Goal: Information Seeking & Learning: Check status

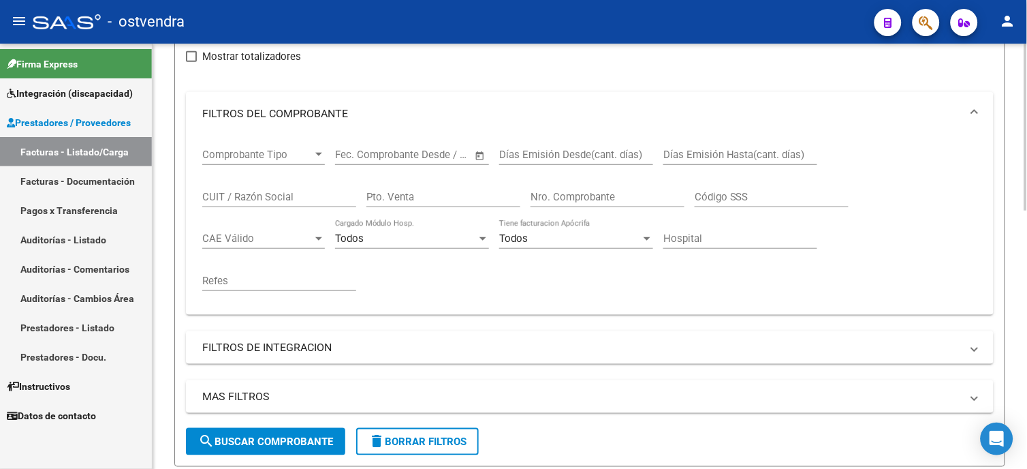
scroll to position [151, 0]
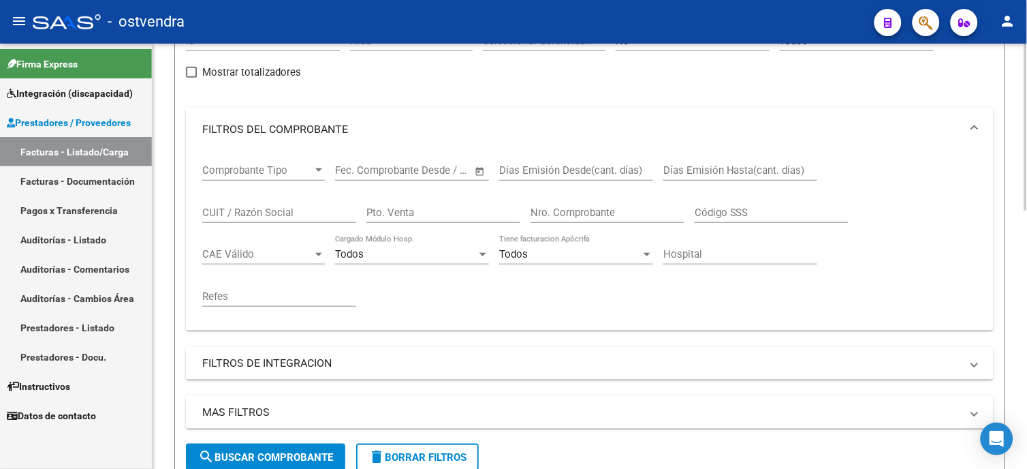
click at [433, 458] on span "delete Borrar Filtros" at bounding box center [418, 457] width 98 height 12
click at [283, 208] on input "CUIT / Razón Social" at bounding box center [279, 212] width 154 height 12
click at [955, 243] on div "Comprobante Tipo Comprobante Tipo Start date – End date Fec. Comprobante Desde …" at bounding box center [589, 235] width 775 height 168
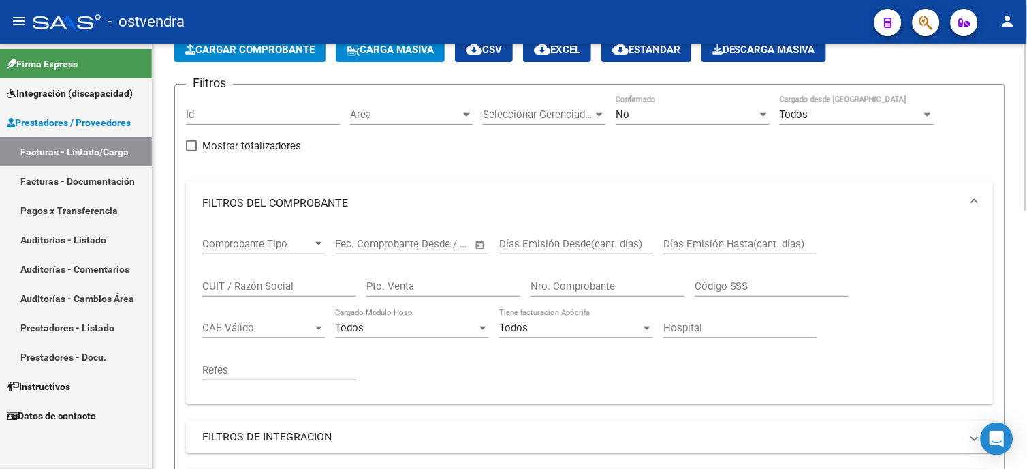
scroll to position [76, 0]
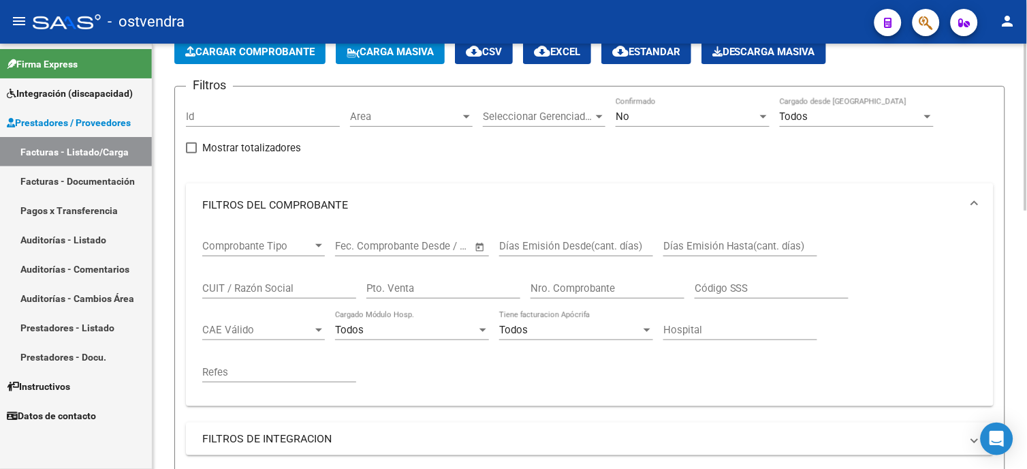
drag, startPoint x: 288, startPoint y: 292, endPoint x: 313, endPoint y: 271, distance: 32.4
click at [288, 292] on input "CUIT / Razón Social" at bounding box center [279, 288] width 154 height 12
click at [676, 111] on div "No" at bounding box center [687, 116] width 142 height 12
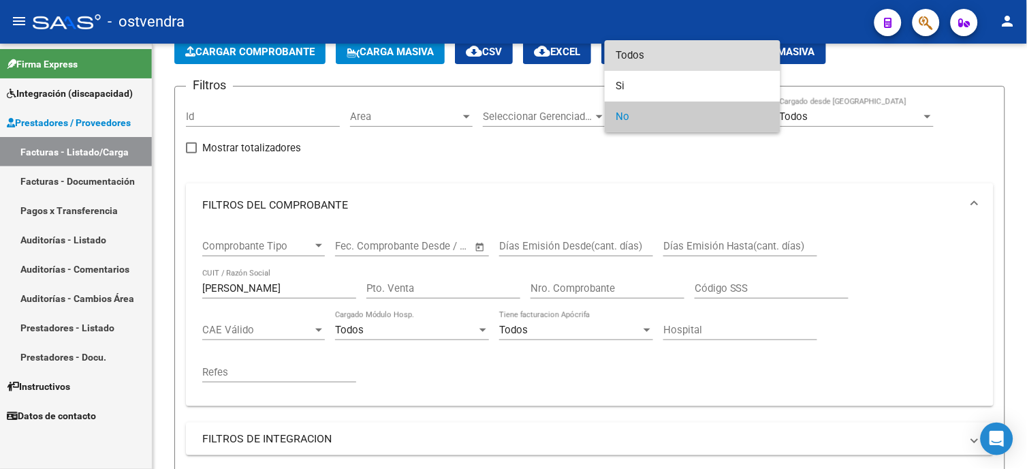
click at [685, 62] on span "Todos" at bounding box center [693, 55] width 154 height 31
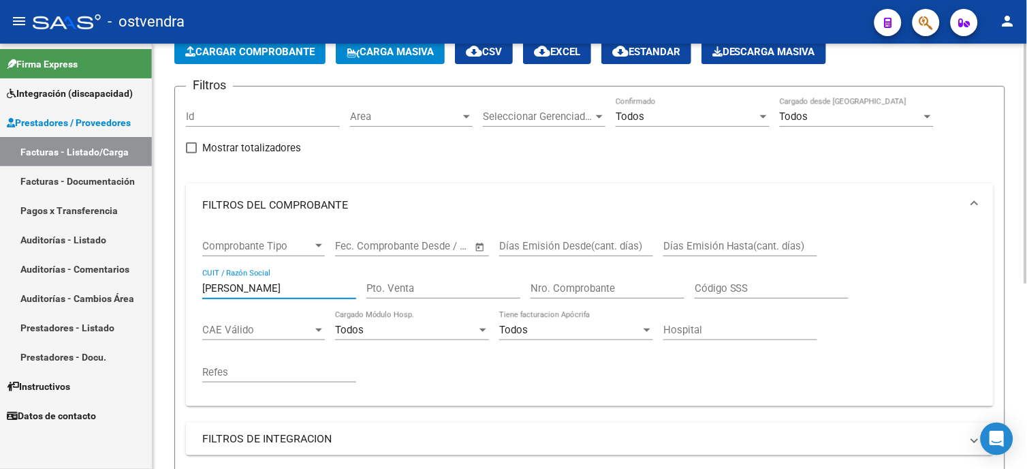
click at [264, 286] on input "[PERSON_NAME]" at bounding box center [279, 288] width 154 height 12
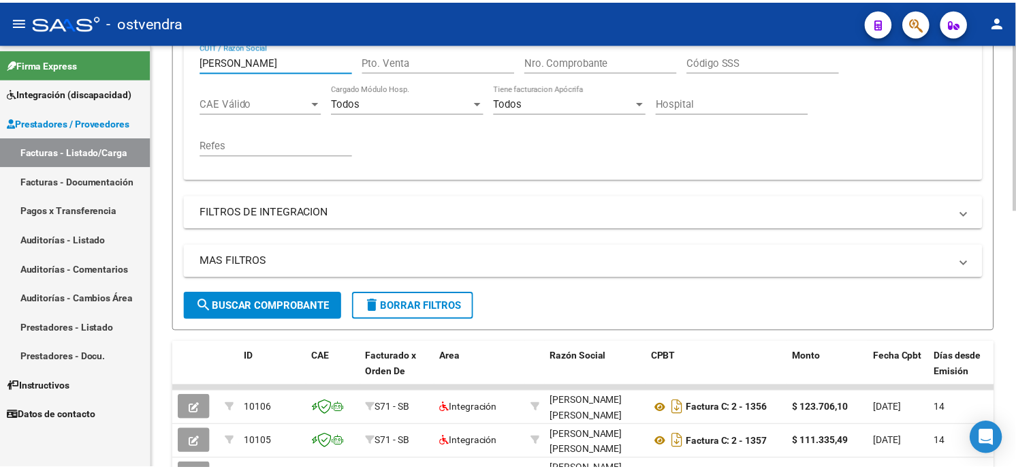
scroll to position [378, 0]
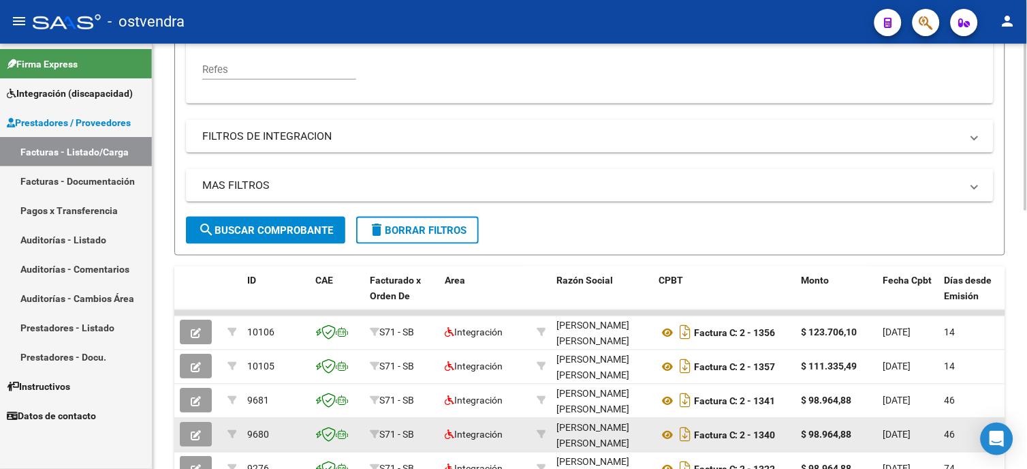
type input "[PERSON_NAME]"
click at [202, 433] on button "button" at bounding box center [196, 434] width 32 height 25
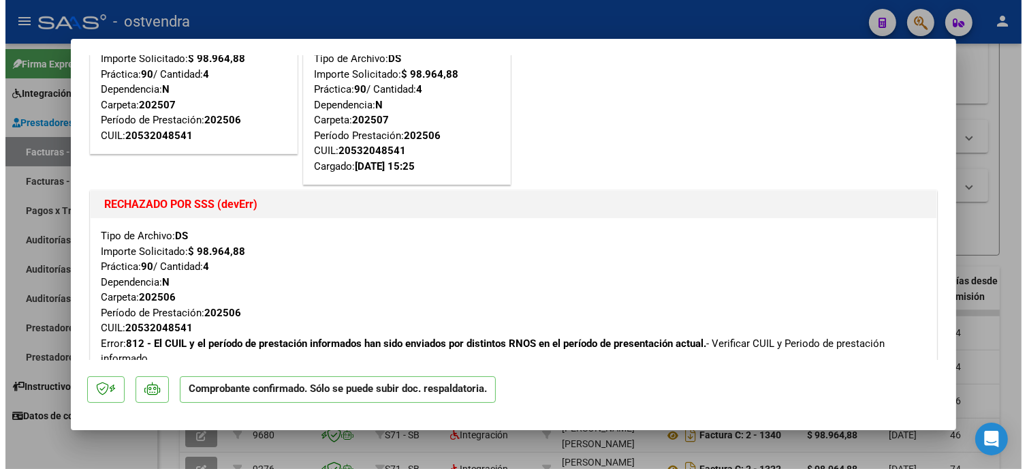
scroll to position [0, 0]
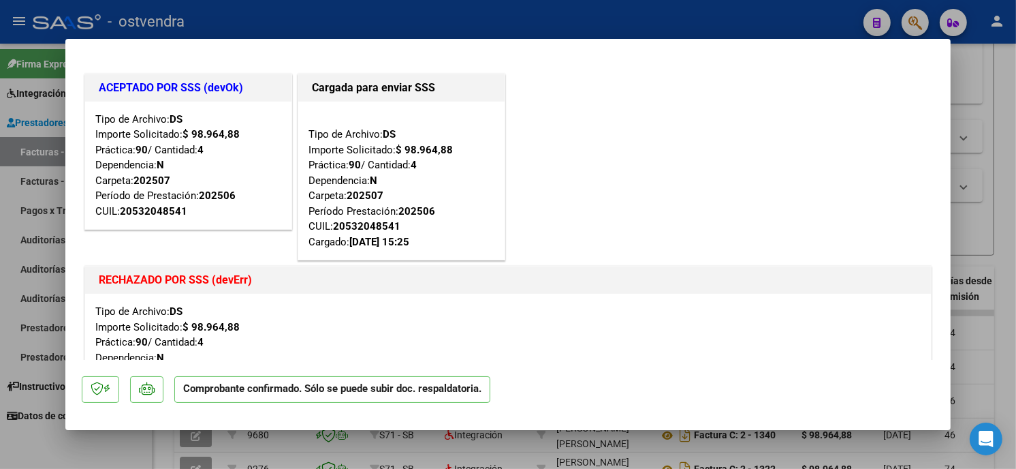
click at [622, 23] on div at bounding box center [508, 234] width 1016 height 469
type input "$ 0,00"
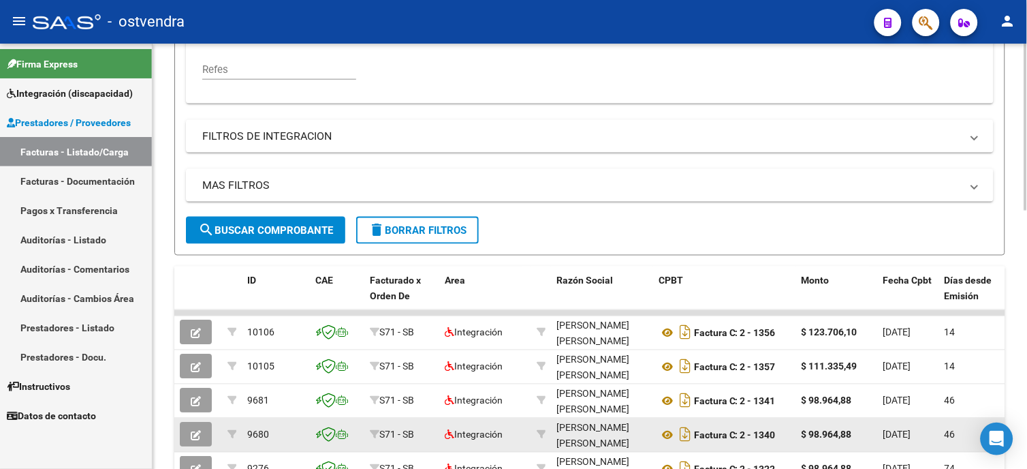
click at [195, 437] on icon "button" at bounding box center [196, 436] width 10 height 10
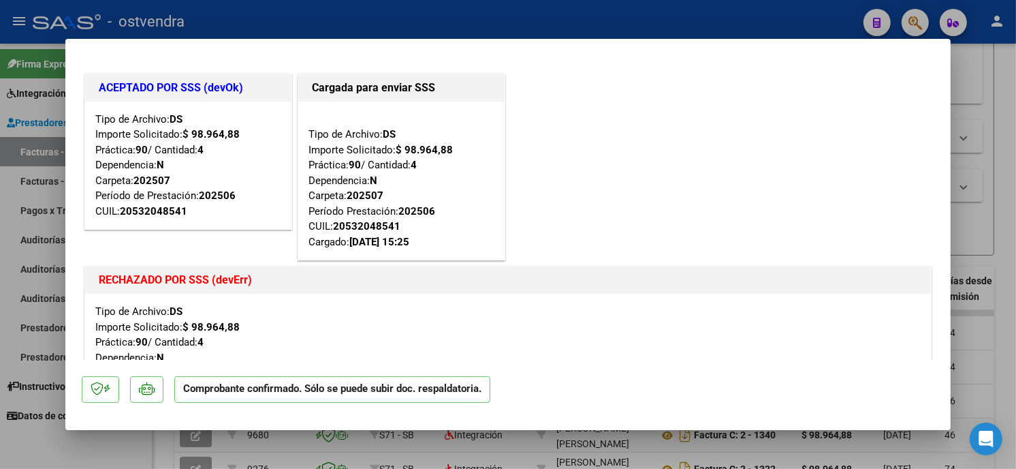
click at [621, 25] on div at bounding box center [508, 234] width 1016 height 469
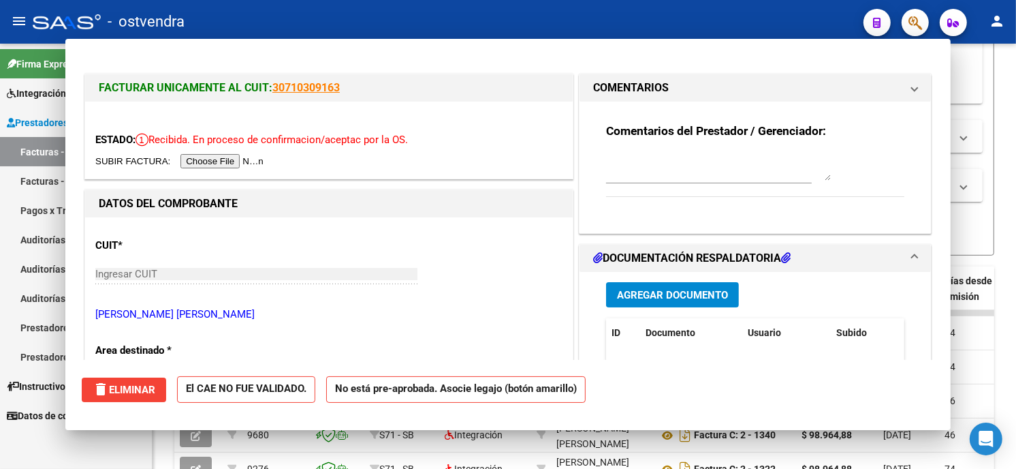
type input "$ 0,00"
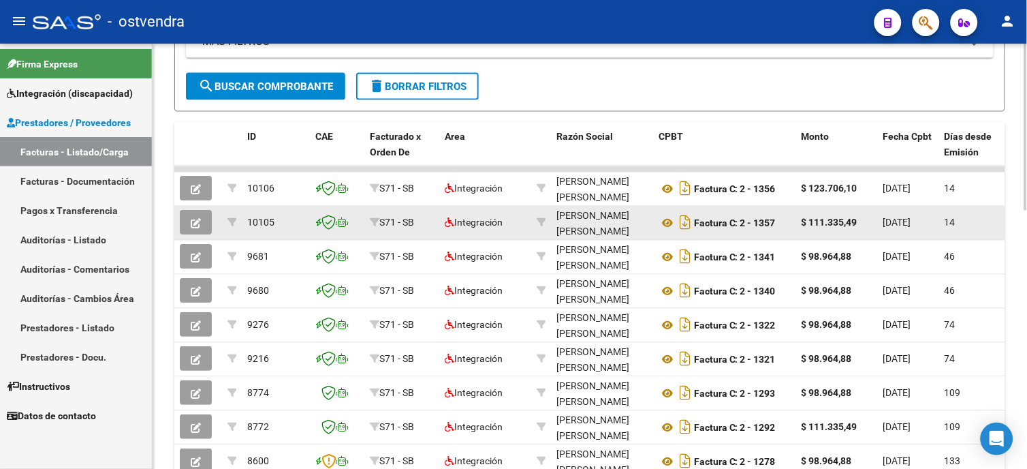
scroll to position [529, 0]
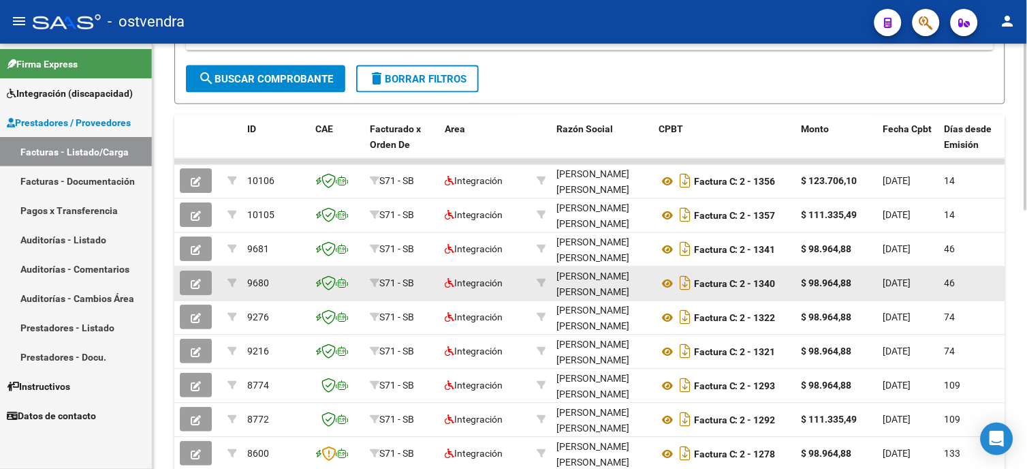
click at [200, 284] on icon "button" at bounding box center [196, 284] width 10 height 10
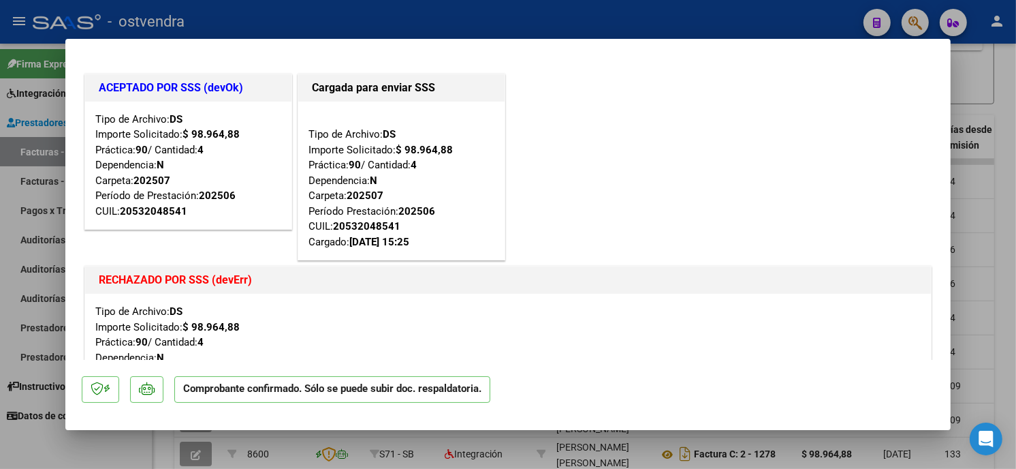
click at [418, 24] on div at bounding box center [508, 234] width 1016 height 469
type input "$ 0,00"
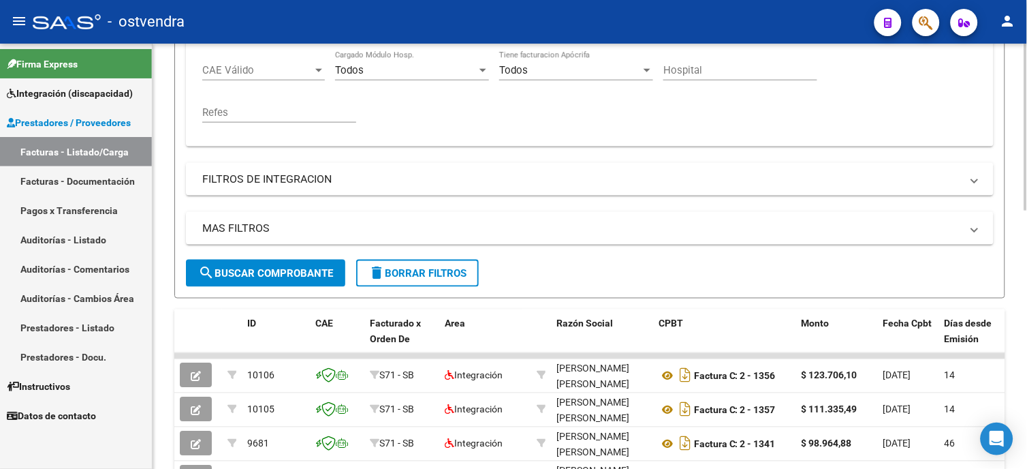
scroll to position [227, 0]
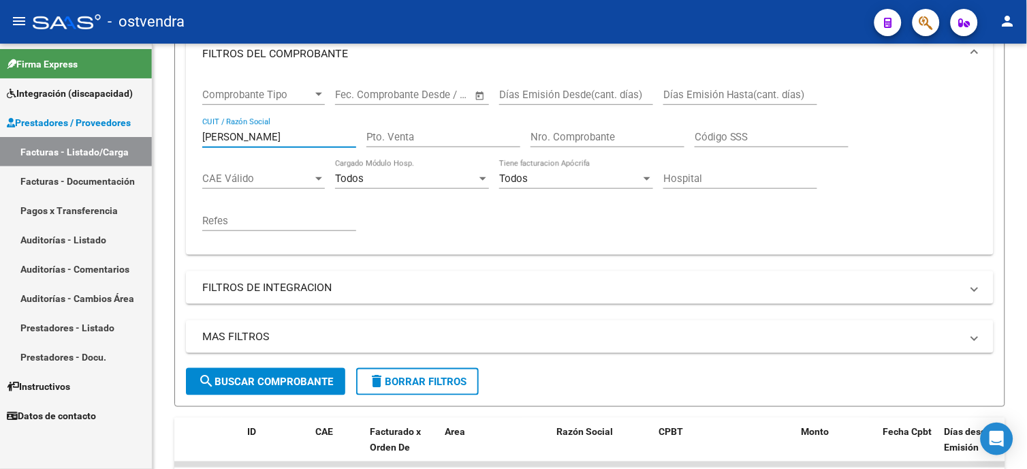
drag, startPoint x: 260, startPoint y: 133, endPoint x: 34, endPoint y: 153, distance: 226.4
click at [34, 153] on mat-sidenav-container "Firma Express Integración (discapacidad) Certificado Discapacidad Facturas Liqu…" at bounding box center [513, 256] width 1027 height 425
click at [288, 139] on input "[PERSON_NAME] D" at bounding box center [279, 137] width 154 height 12
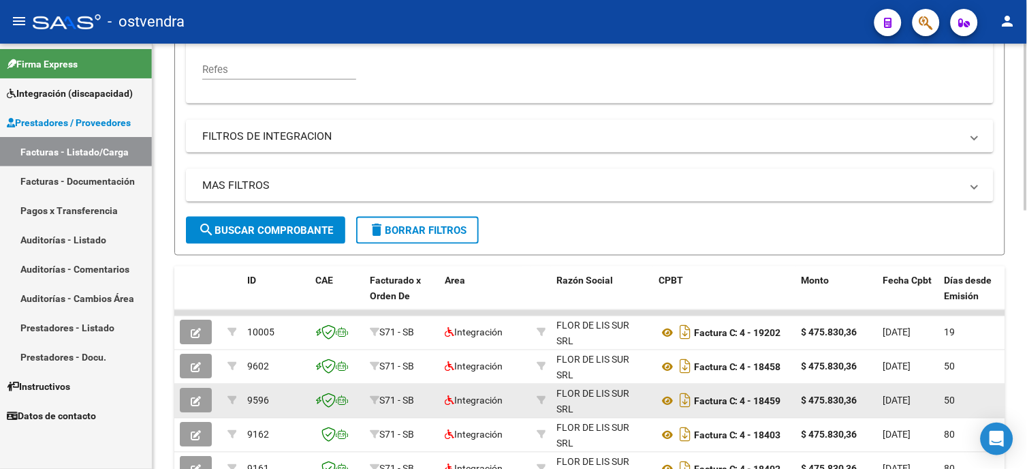
type input "[PERSON_NAME]"
click at [191, 401] on icon "button" at bounding box center [196, 401] width 10 height 10
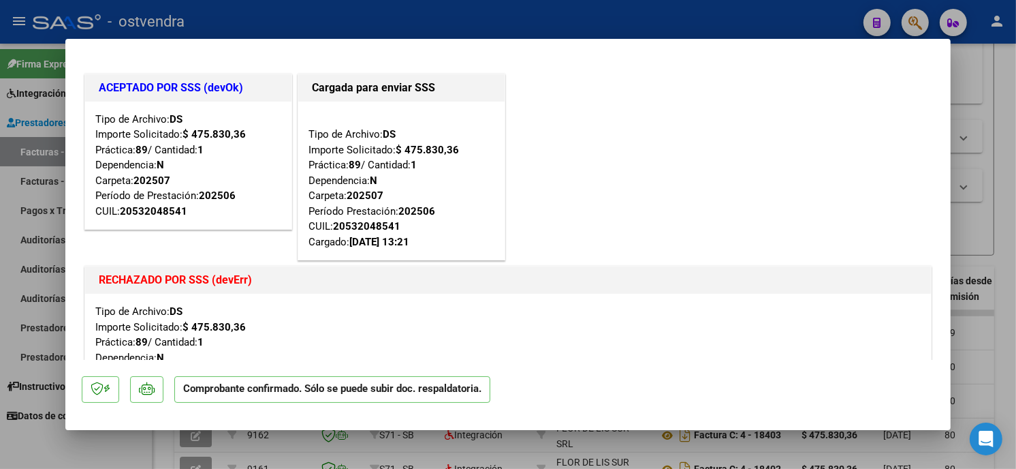
click at [661, 25] on div at bounding box center [508, 234] width 1016 height 469
type input "$ 0,00"
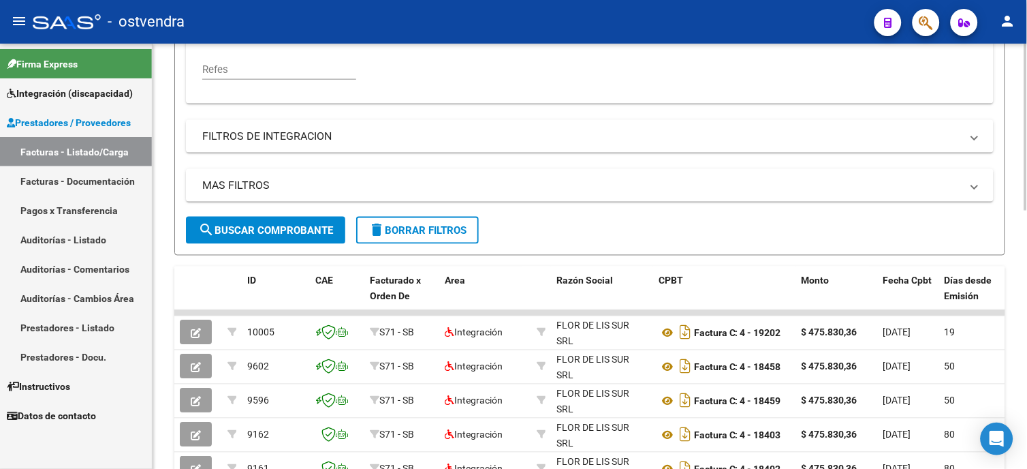
click at [453, 233] on span "delete Borrar Filtros" at bounding box center [418, 230] width 98 height 12
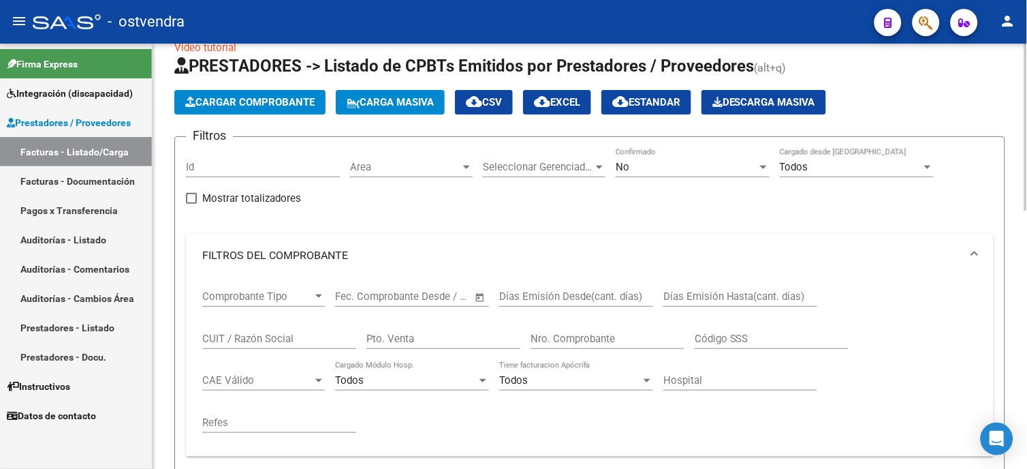
scroll to position [0, 0]
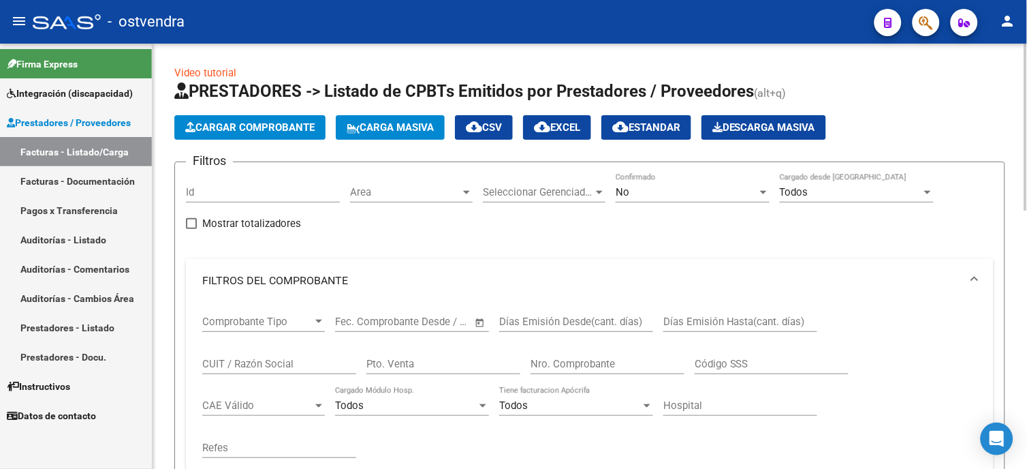
click at [670, 191] on div "No" at bounding box center [687, 192] width 142 height 12
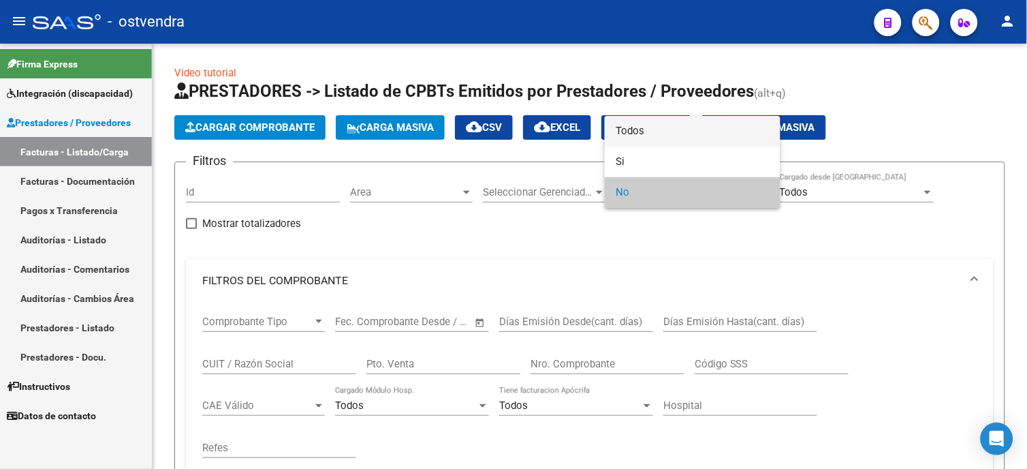
click at [691, 125] on span "Todos" at bounding box center [693, 131] width 154 height 31
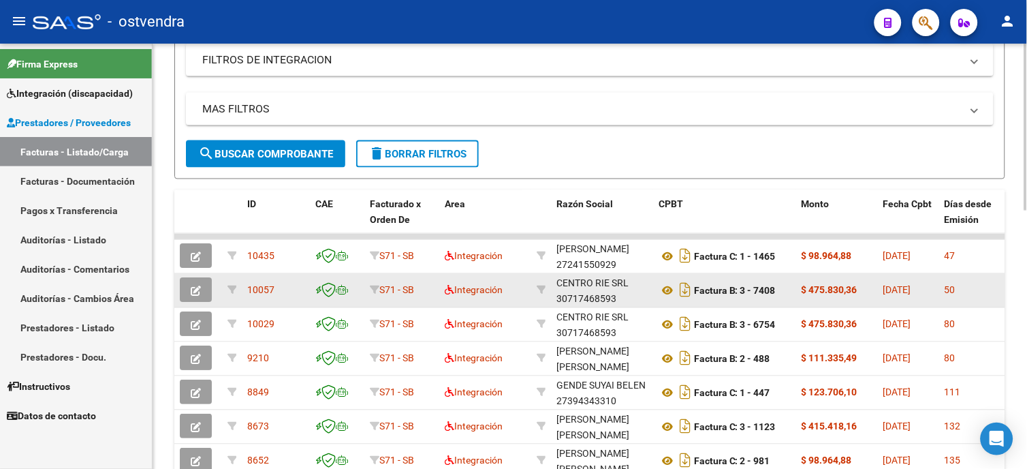
scroll to position [454, 0]
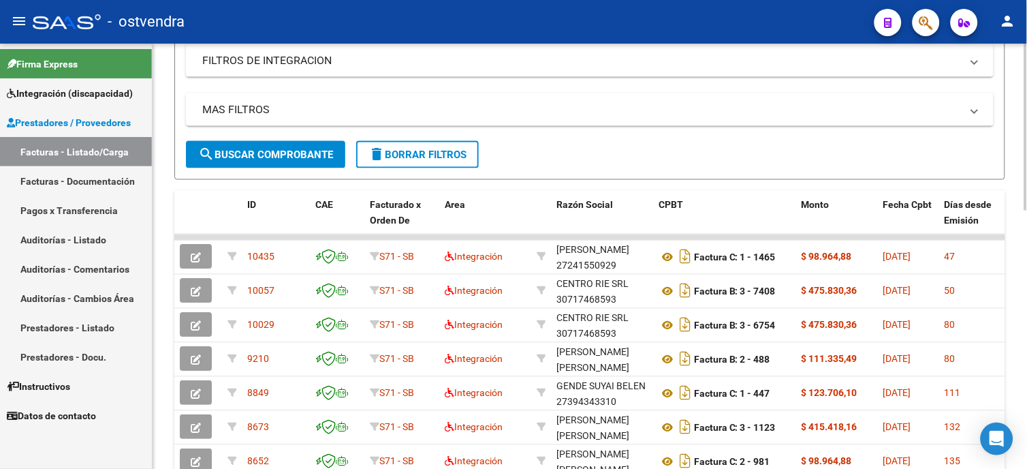
click at [318, 149] on span "search Buscar Comprobante" at bounding box center [265, 155] width 135 height 12
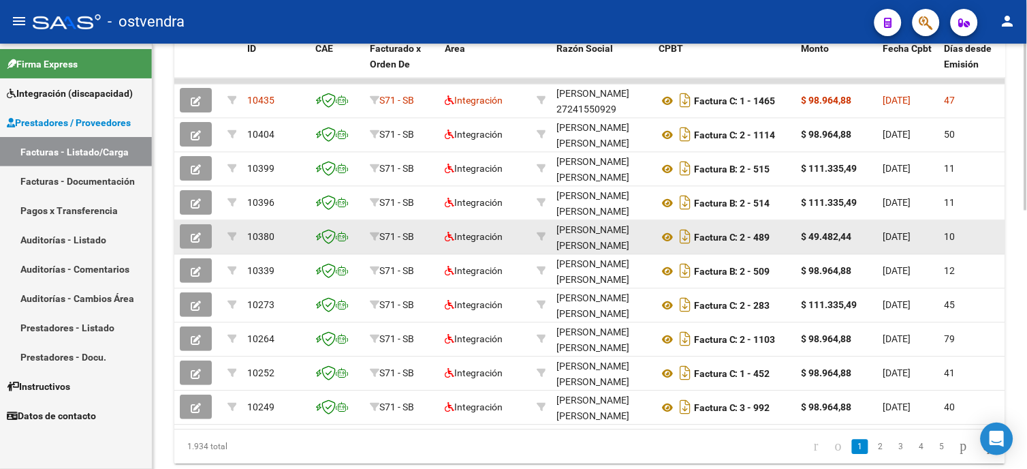
scroll to position [659, 0]
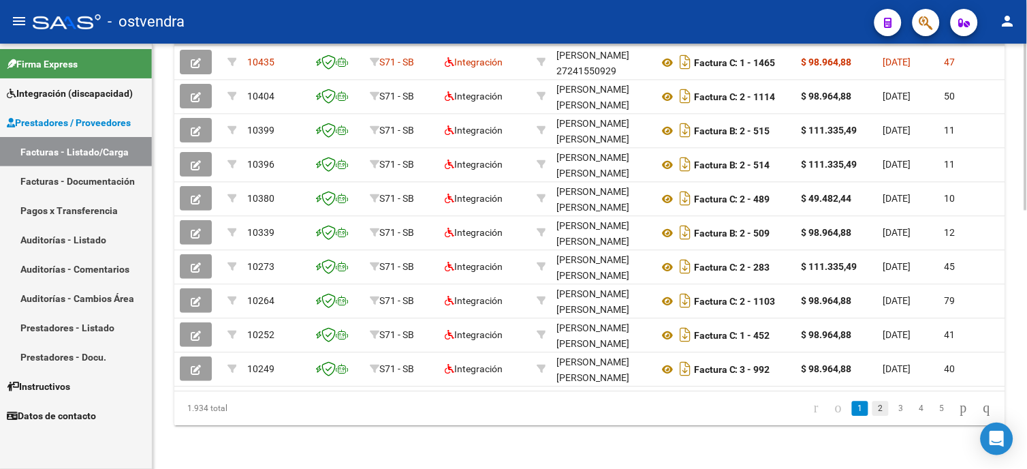
click at [873, 411] on link "2" at bounding box center [881, 408] width 16 height 15
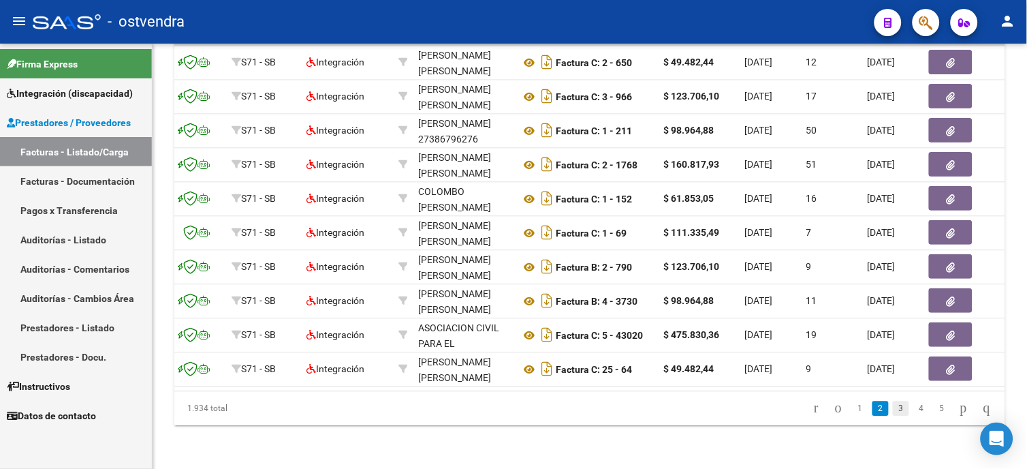
click at [893, 410] on link "3" at bounding box center [901, 408] width 16 height 15
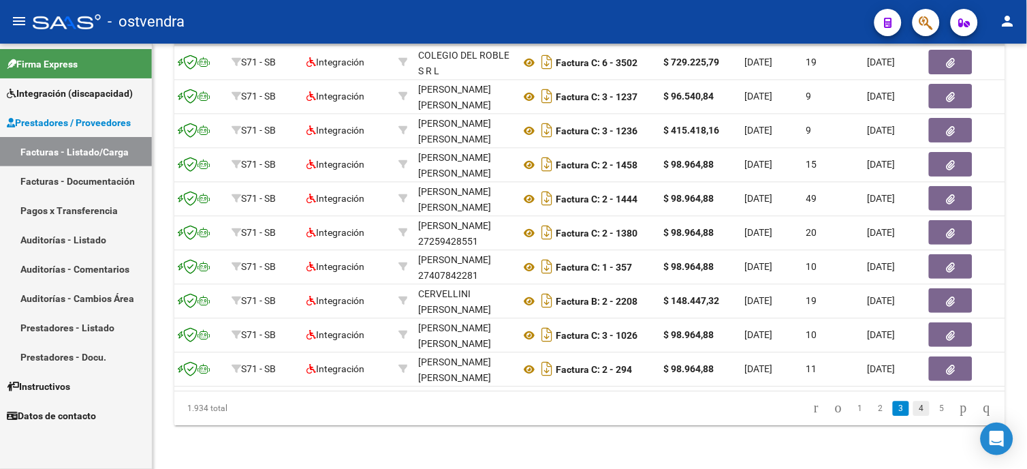
click at [914, 411] on link "4" at bounding box center [922, 408] width 16 height 15
click at [914, 410] on link "5" at bounding box center [922, 408] width 16 height 15
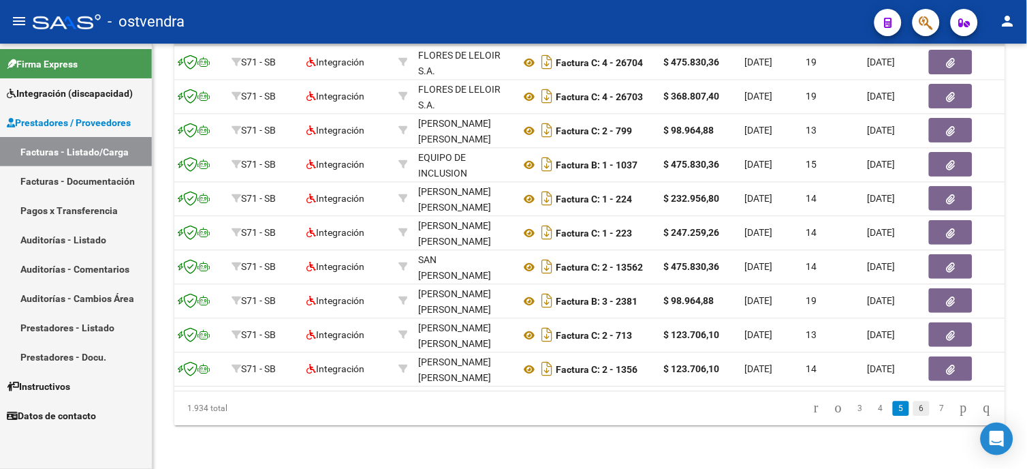
click at [914, 407] on link "6" at bounding box center [922, 408] width 16 height 15
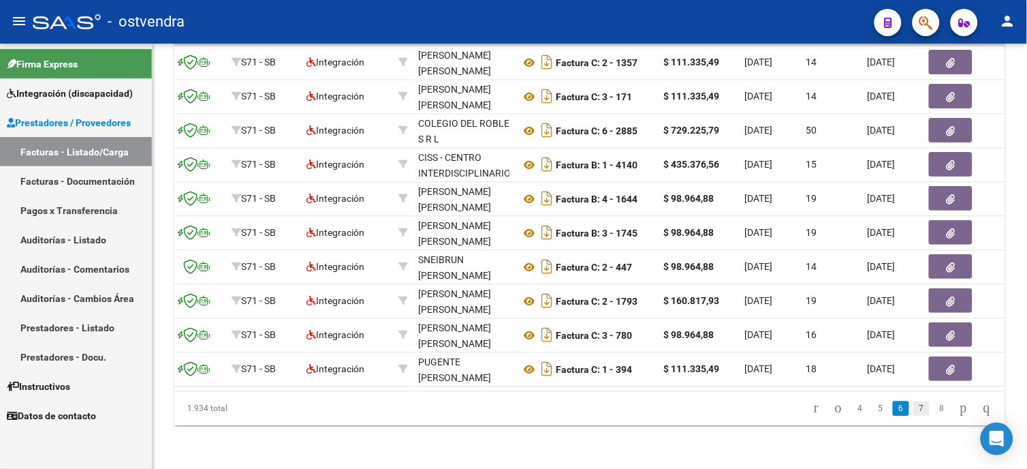
click at [914, 407] on link "7" at bounding box center [922, 408] width 16 height 15
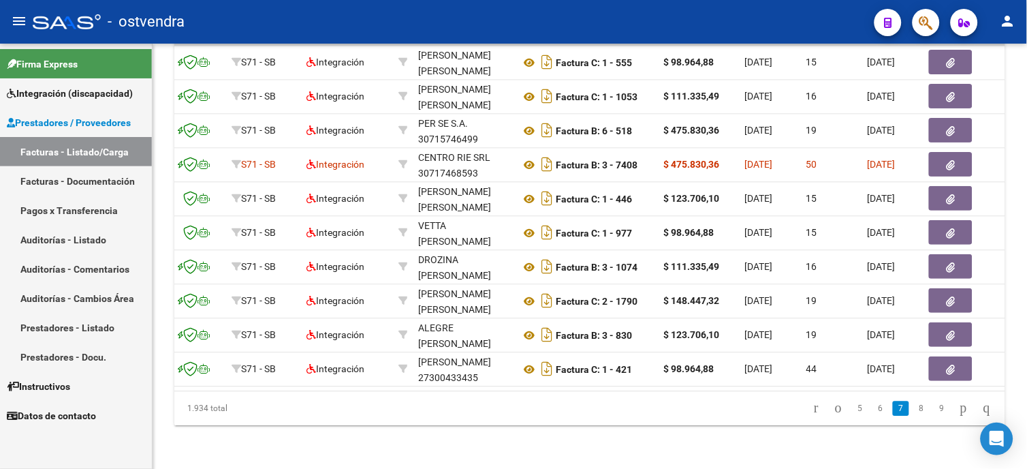
click at [914, 407] on link "8" at bounding box center [922, 408] width 16 height 15
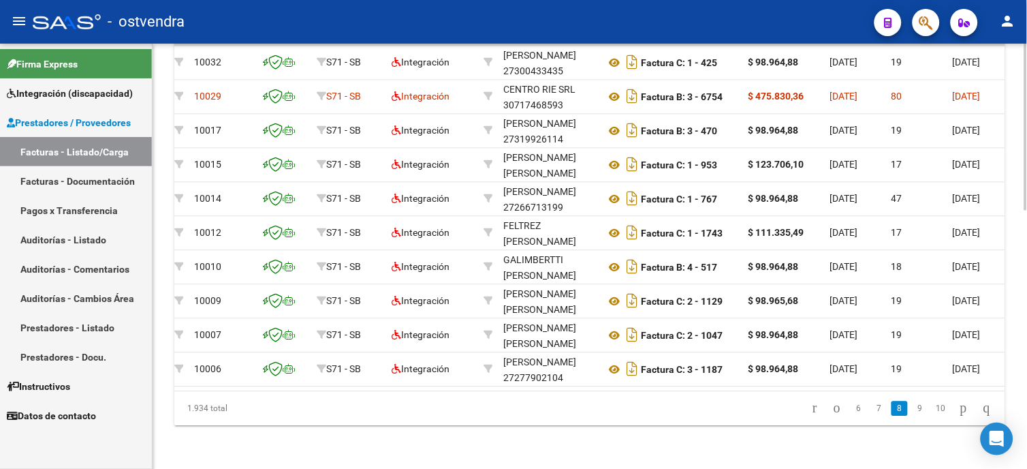
scroll to position [0, 84]
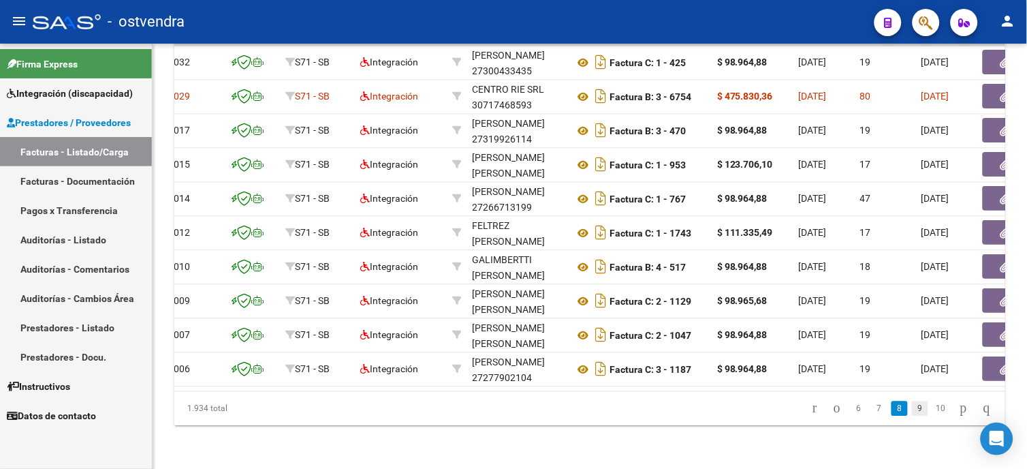
click at [912, 409] on link "9" at bounding box center [920, 408] width 16 height 15
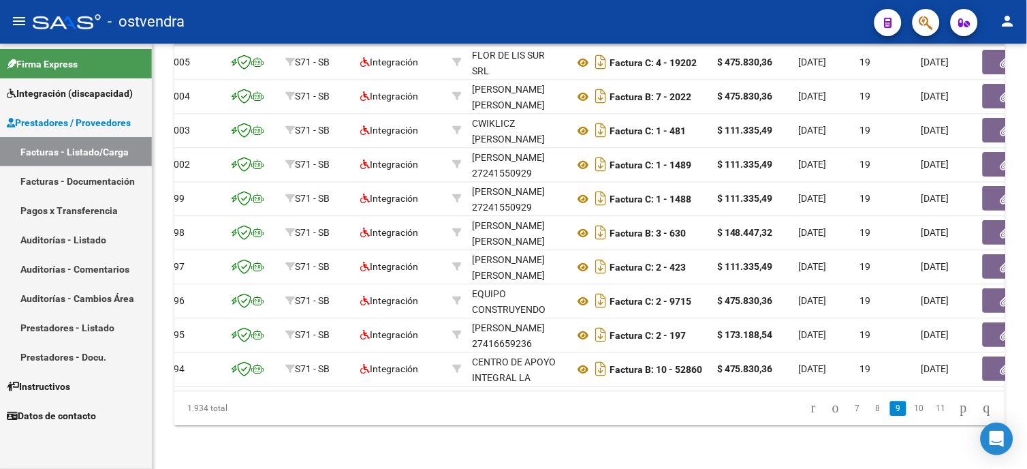
scroll to position [659, 0]
click at [911, 410] on link "10" at bounding box center [920, 408] width 18 height 15
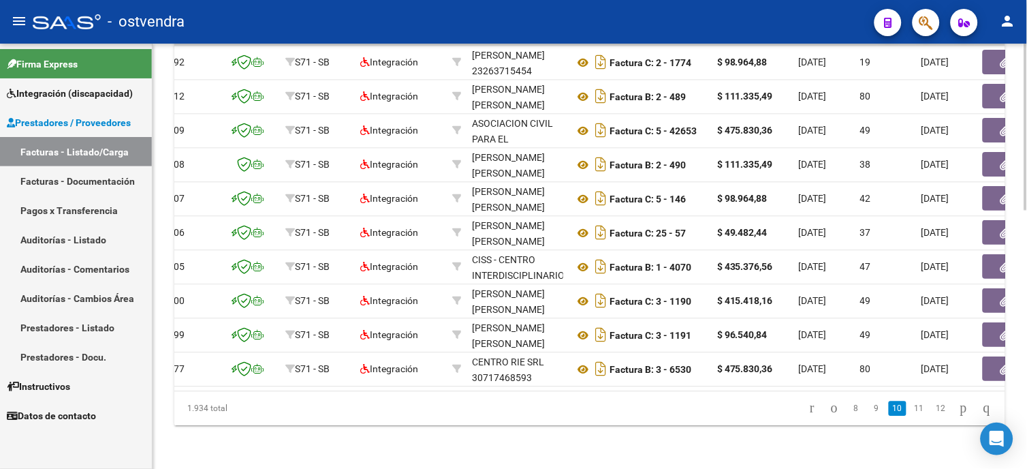
scroll to position [659, 0]
click at [1027, 349] on html "menu - ostvendra person Firma Express Integración (discapacidad) Certificado Di…" at bounding box center [513, 234] width 1027 height 469
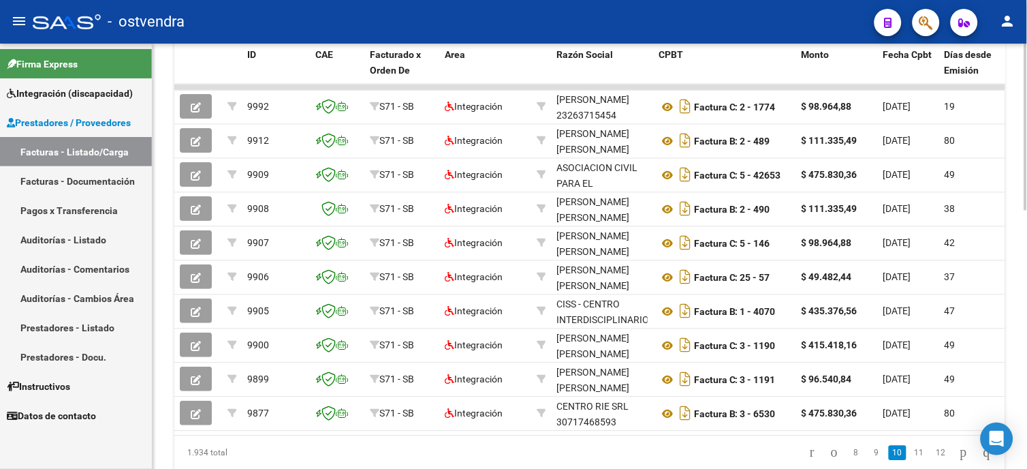
scroll to position [620, 0]
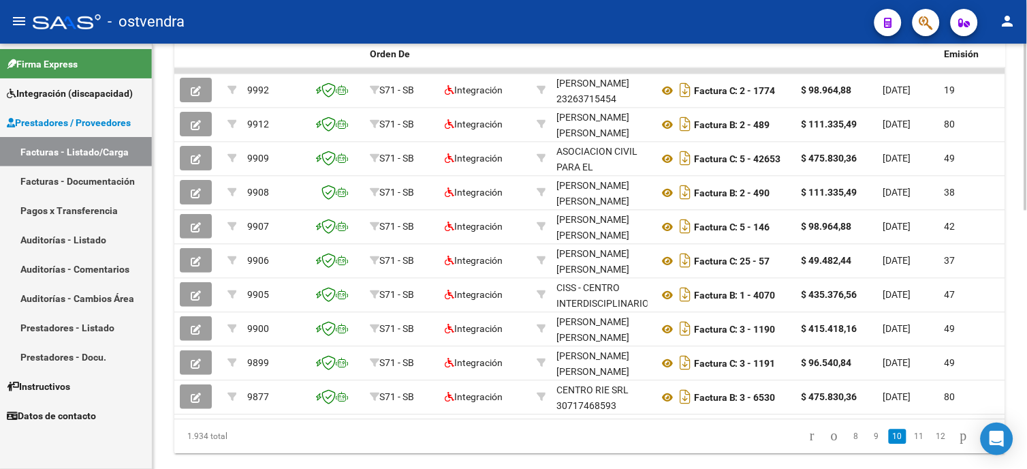
click at [1025, 358] on div at bounding box center [1026, 374] width 3 height 167
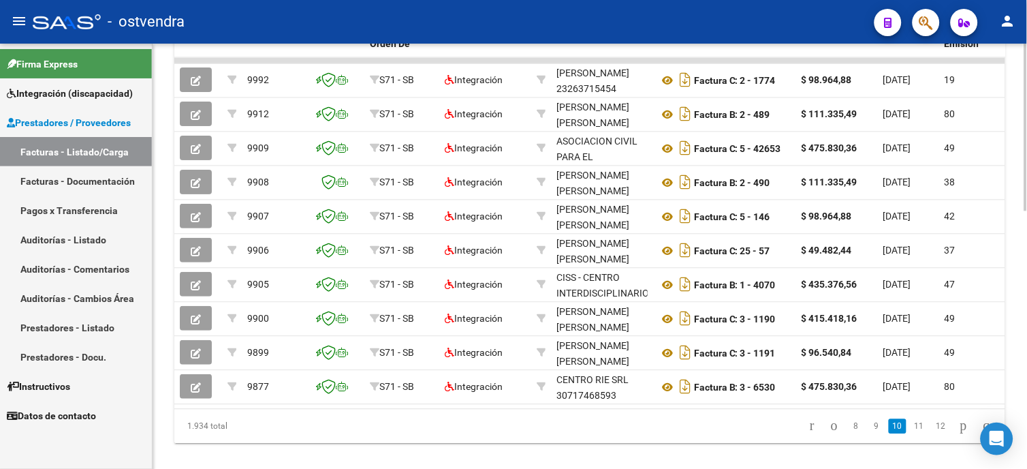
click at [1027, 363] on html "menu - ostvendra person Firma Express Integración (discapacidad) Certificado Di…" at bounding box center [513, 234] width 1027 height 469
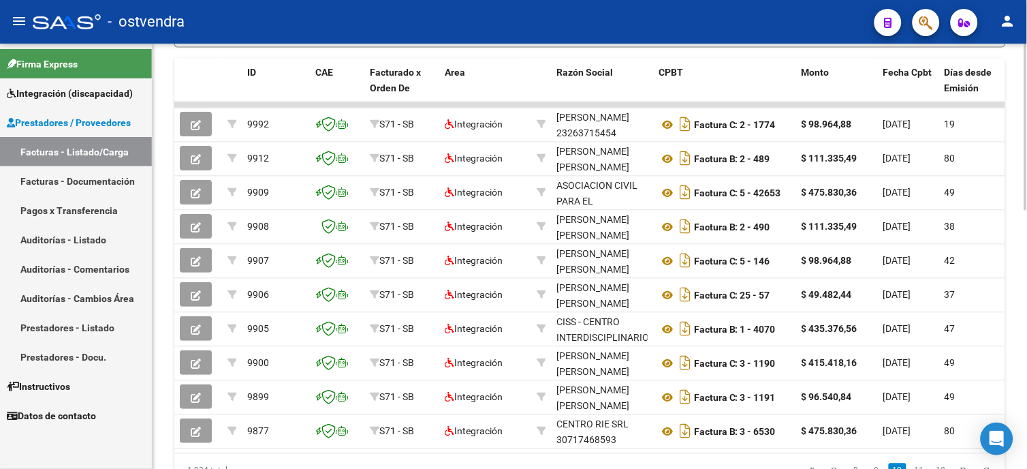
scroll to position [587, 0]
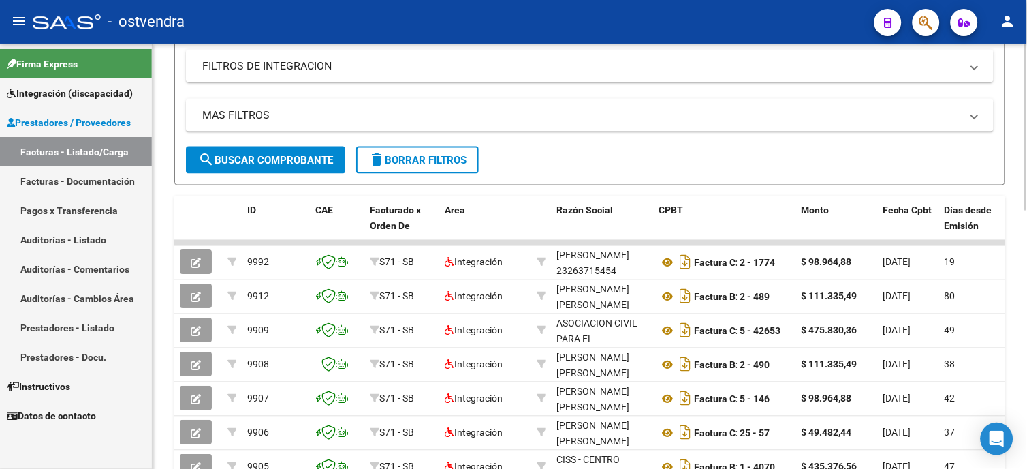
scroll to position [454, 0]
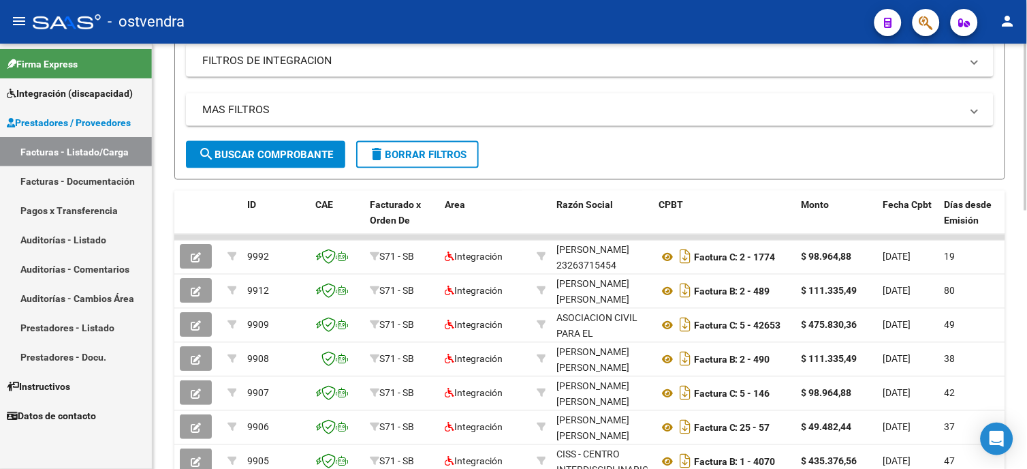
click at [456, 149] on span "delete Borrar Filtros" at bounding box center [418, 155] width 98 height 12
